Goal: Task Accomplishment & Management: Manage account settings

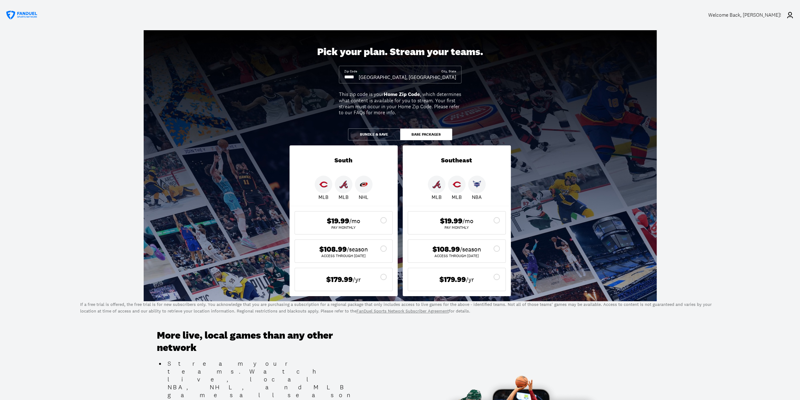
click at [386, 132] on button "Bundle & Save" at bounding box center [374, 134] width 52 height 12
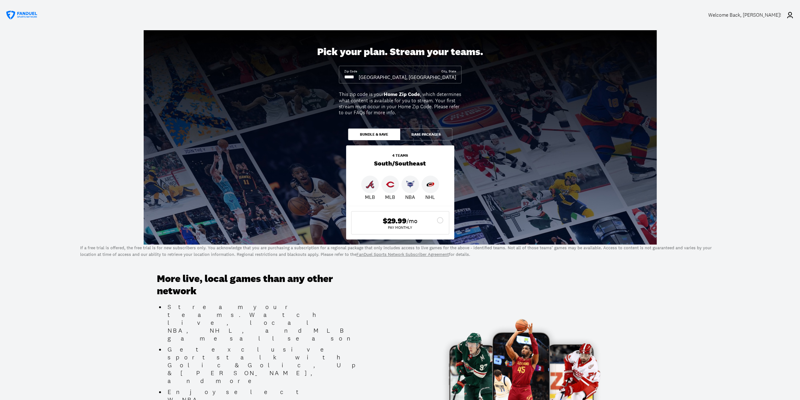
click at [436, 137] on button "Base Packages" at bounding box center [426, 134] width 52 height 12
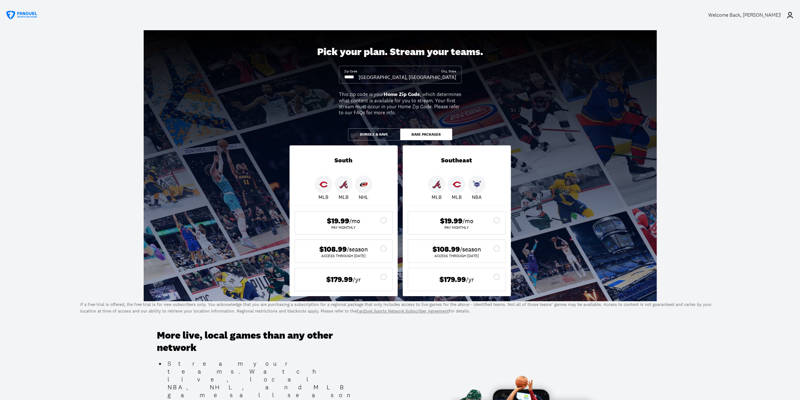
click at [498, 278] on icon at bounding box center [497, 277] width 8 height 8
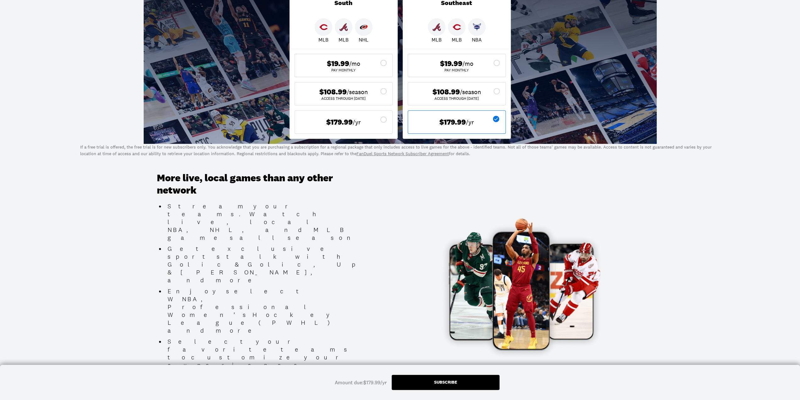
scroll to position [63, 0]
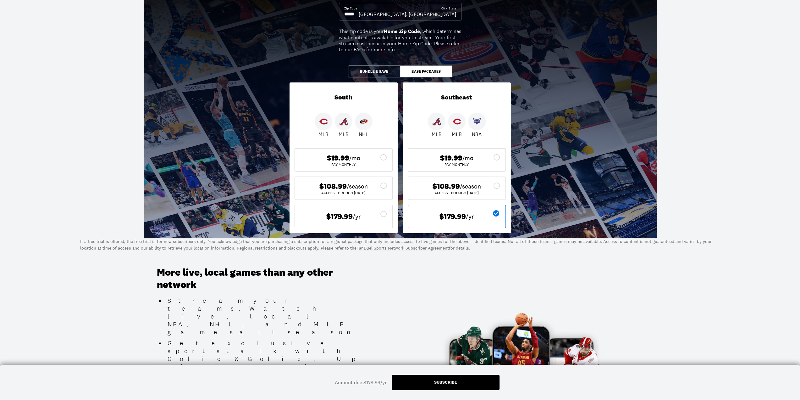
click at [496, 185] on icon at bounding box center [497, 186] width 8 height 8
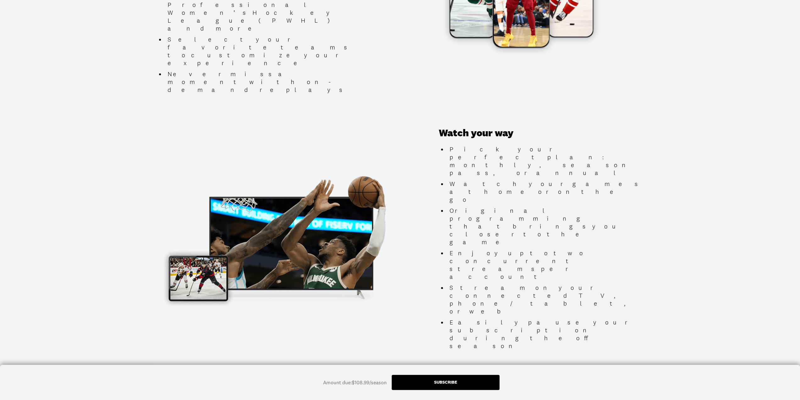
scroll to position [535, 0]
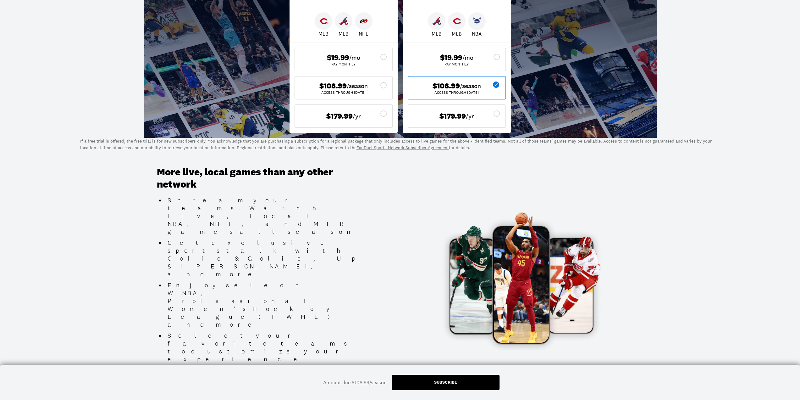
scroll to position [0, 0]
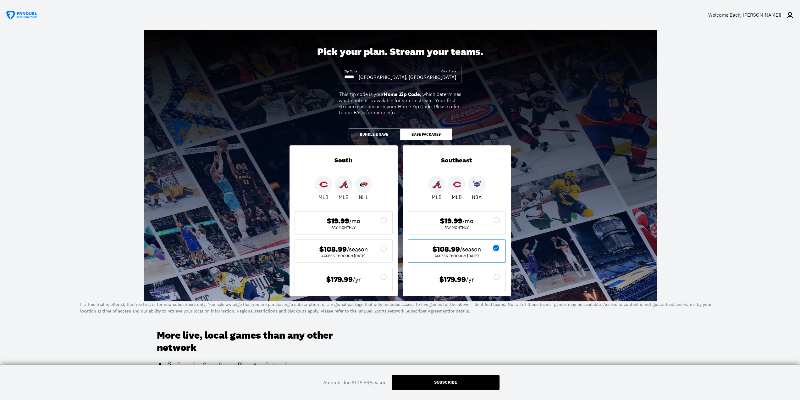
click at [769, 15] on div "Welcome Back , [PERSON_NAME]!" at bounding box center [745, 15] width 73 height 6
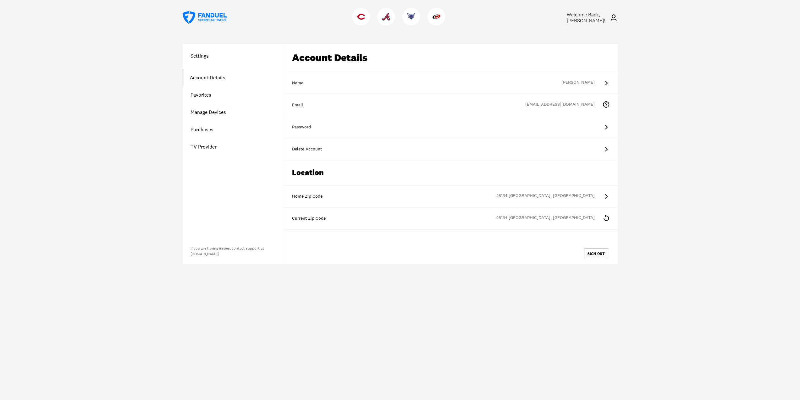
click at [203, 130] on link "Purchases" at bounding box center [233, 129] width 101 height 17
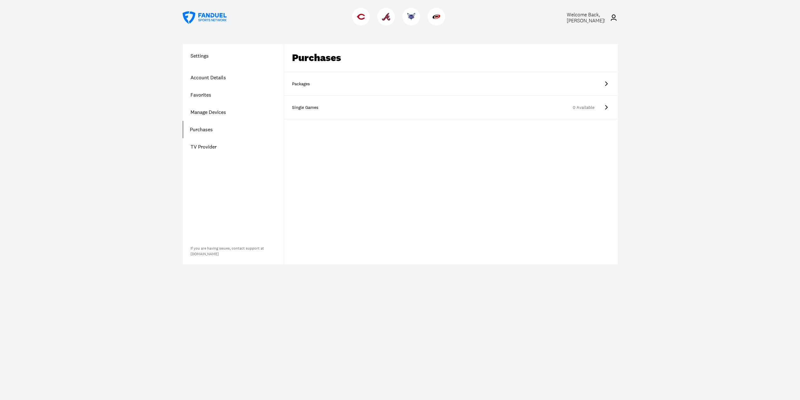
click at [317, 87] on link "Packages" at bounding box center [451, 84] width 334 height 24
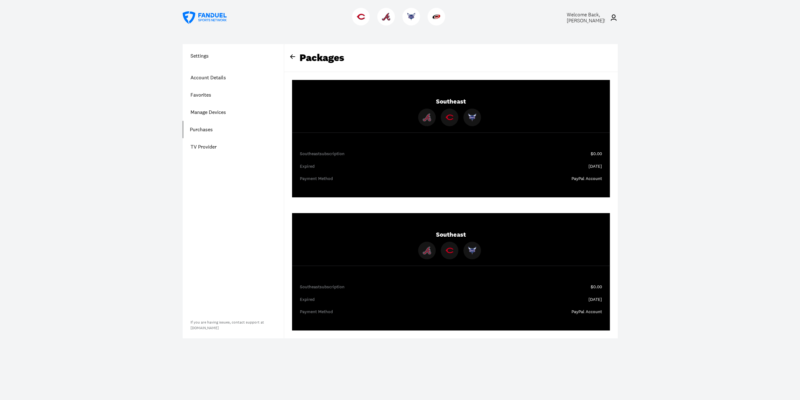
click at [208, 79] on link "Account Details" at bounding box center [233, 77] width 101 height 17
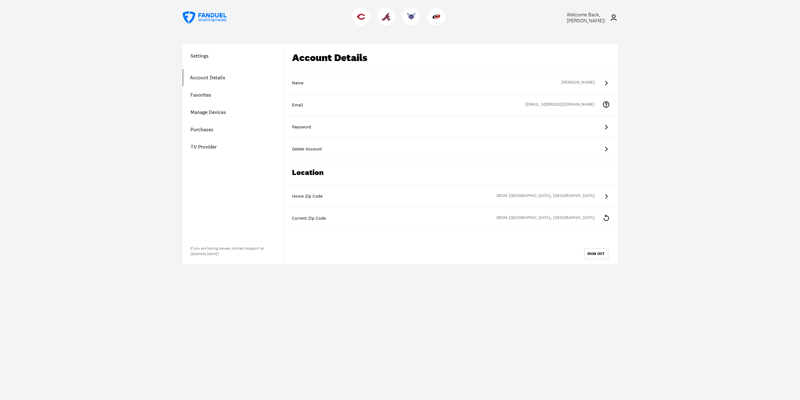
click at [309, 149] on div "Delete Account" at bounding box center [451, 149] width 318 height 6
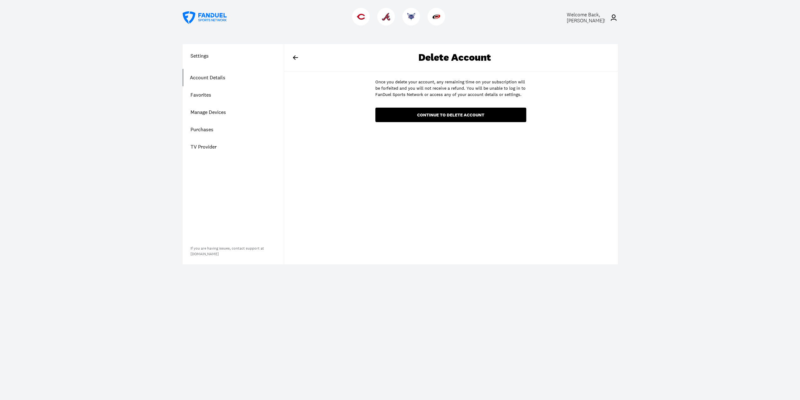
click at [452, 117] on div "continue to delete account" at bounding box center [451, 115] width 141 height 4
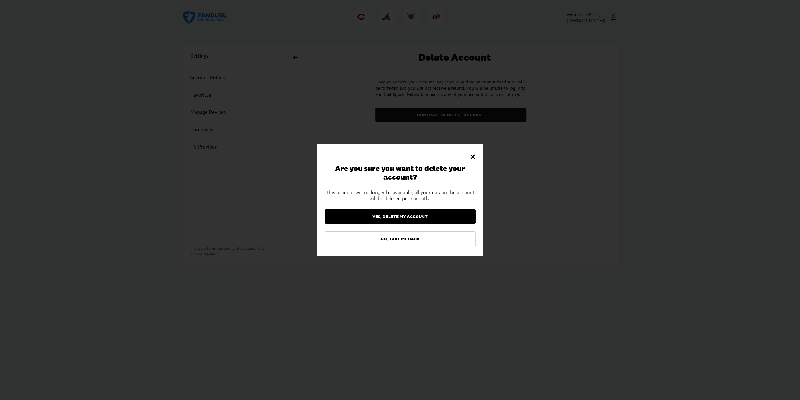
click at [408, 216] on button "Yes, delete my account" at bounding box center [400, 216] width 151 height 14
